Goal: Check status: Check status

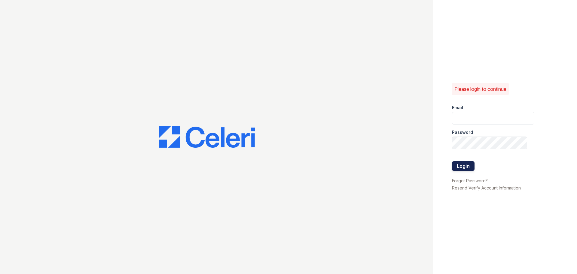
type input "kjackson@mmgmgt.com"
click at [464, 169] on button "Login" at bounding box center [463, 166] width 23 height 10
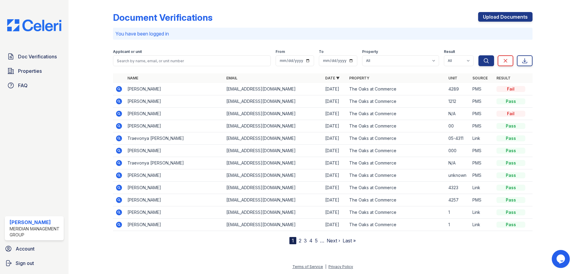
click at [119, 90] on icon at bounding box center [119, 89] width 6 height 6
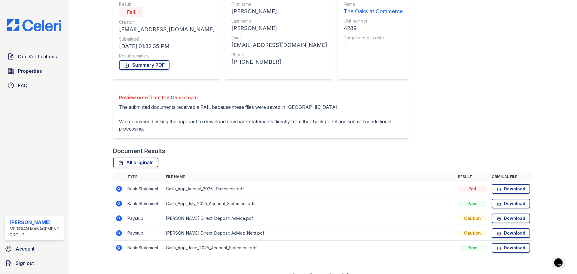
scroll to position [68, 0]
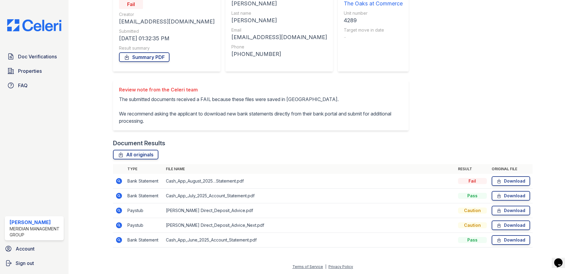
click at [114, 225] on td at bounding box center [119, 225] width 12 height 15
click at [121, 225] on icon at bounding box center [119, 225] width 6 height 6
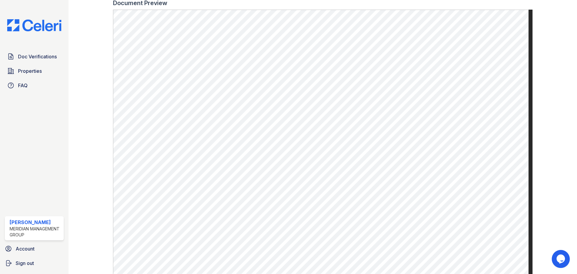
scroll to position [225, 0]
